Goal: Task Accomplishment & Management: Use online tool/utility

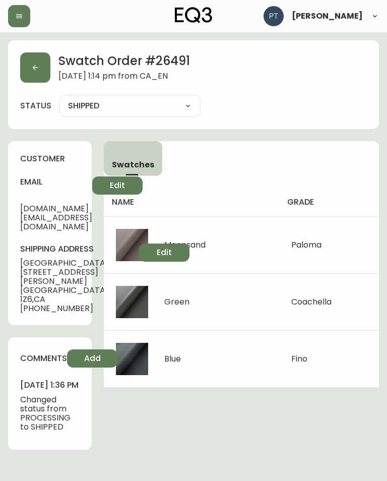
click at [43, 68] on button "button" at bounding box center [35, 67] width 30 height 30
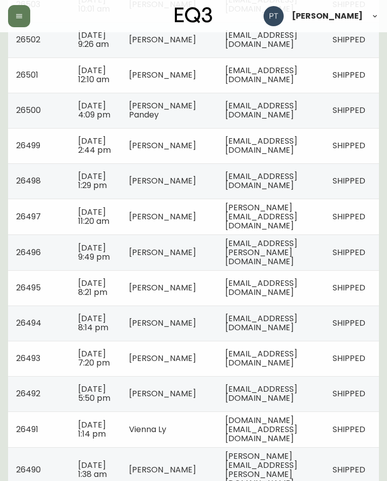
scroll to position [778, 0]
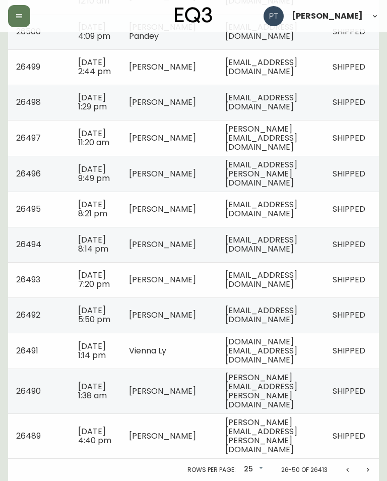
click at [348, 473] on icon "Previous page" at bounding box center [348, 469] width 8 height 8
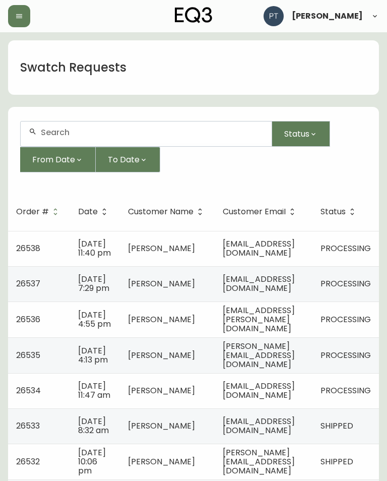
click at [301, 252] on td "[EMAIL_ADDRESS][DOMAIN_NAME]" at bounding box center [264, 248] width 98 height 35
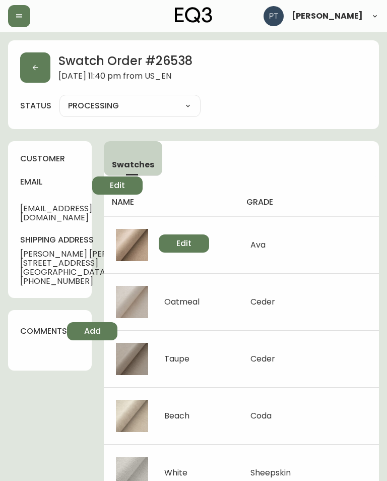
click at [44, 70] on button "button" at bounding box center [35, 67] width 30 height 30
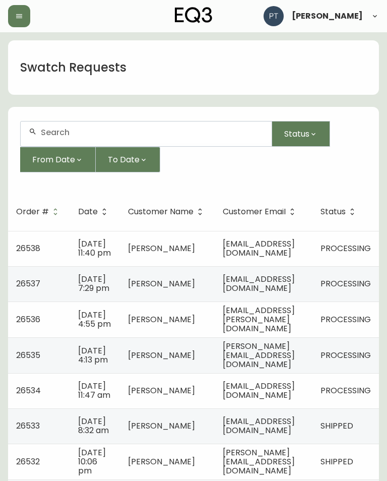
click at [252, 292] on span "[EMAIL_ADDRESS][DOMAIN_NAME]" at bounding box center [259, 283] width 72 height 21
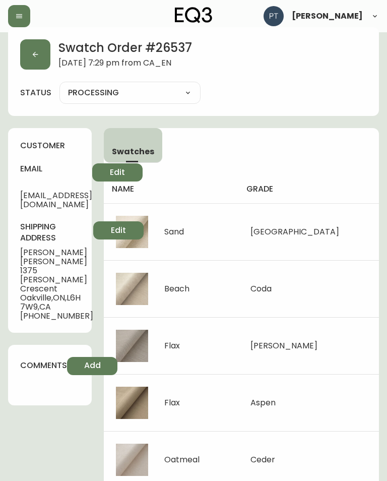
scroll to position [15, 0]
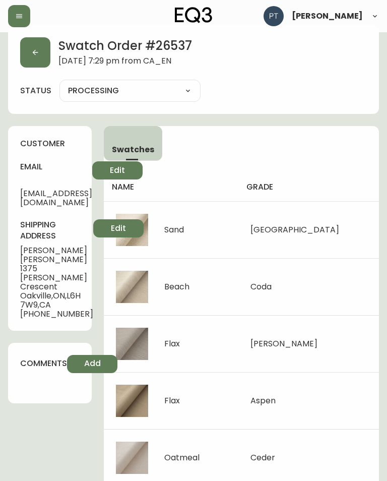
click at [34, 58] on button "button" at bounding box center [35, 52] width 30 height 30
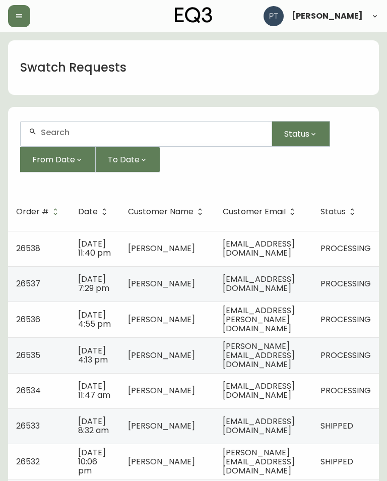
click at [273, 334] on span "[EMAIL_ADDRESS][PERSON_NAME][DOMAIN_NAME]" at bounding box center [259, 319] width 72 height 30
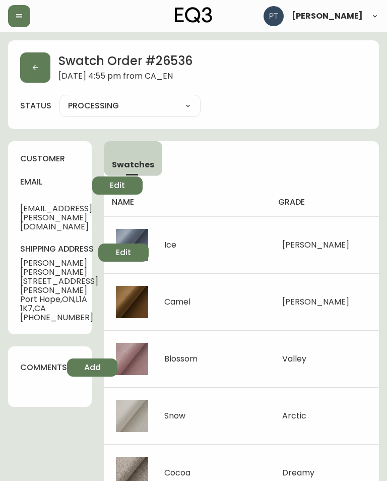
click at [39, 67] on button "button" at bounding box center [35, 67] width 30 height 30
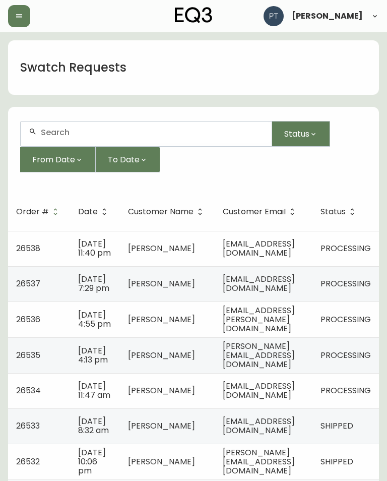
click at [280, 363] on td "[PERSON_NAME][EMAIL_ADDRESS][DOMAIN_NAME]" at bounding box center [264, 355] width 98 height 36
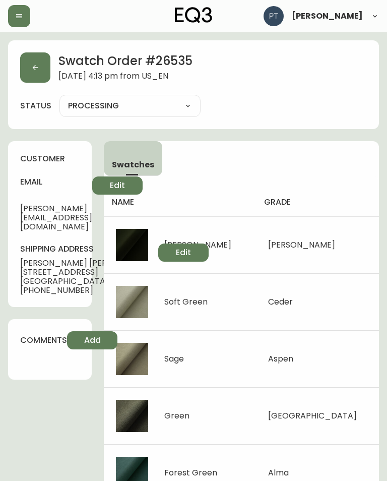
click at [35, 73] on button "button" at bounding box center [35, 67] width 30 height 30
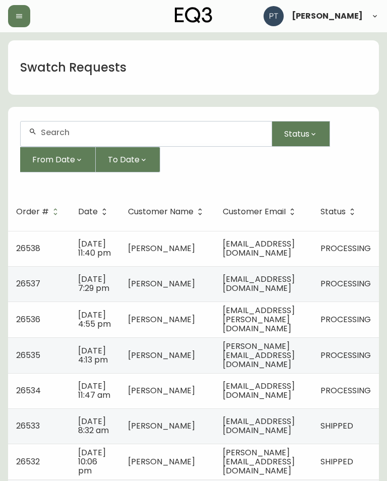
click at [295, 400] on span "[EMAIL_ADDRESS][DOMAIN_NAME]" at bounding box center [259, 390] width 72 height 21
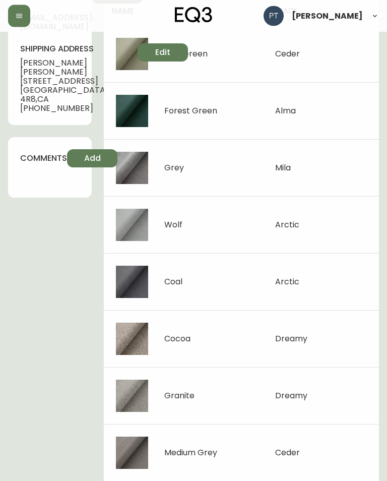
scroll to position [190, 0]
